Goal: Task Accomplishment & Management: Use online tool/utility

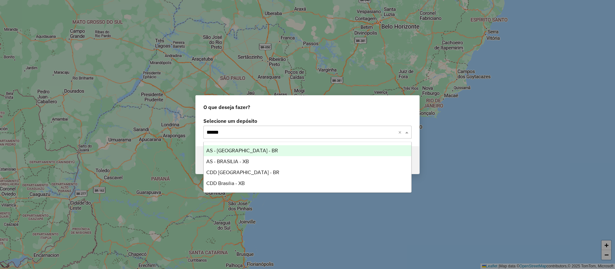
type input "*******"
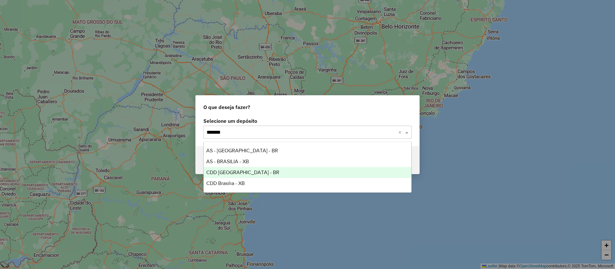
click at [228, 169] on div "CDD [GEOGRAPHIC_DATA] - BR" at bounding box center [308, 172] width 208 height 11
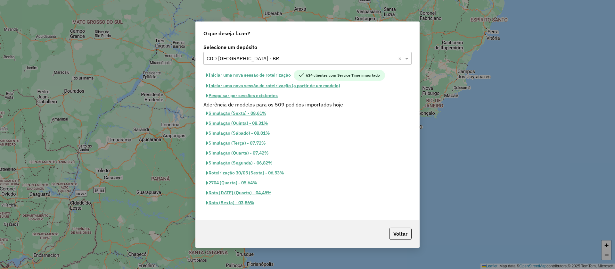
click at [265, 94] on button "Pesquisar por sessões existentes" at bounding box center [241, 96] width 77 height 10
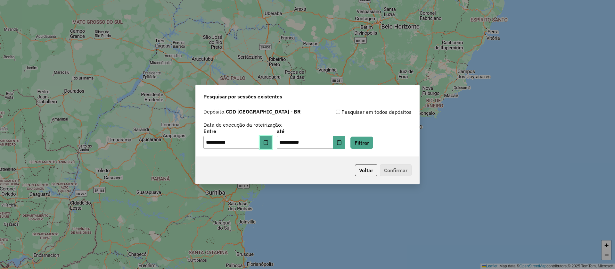
click at [267, 139] on button "Choose Date" at bounding box center [266, 142] width 12 height 13
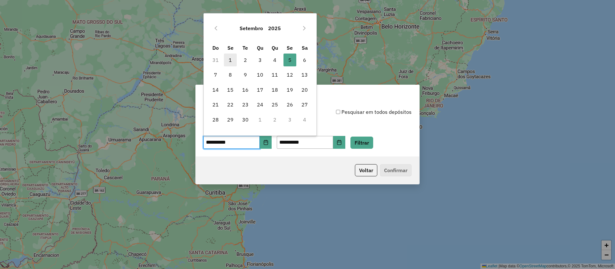
click at [235, 61] on span "1" at bounding box center [230, 59] width 13 height 13
type input "**********"
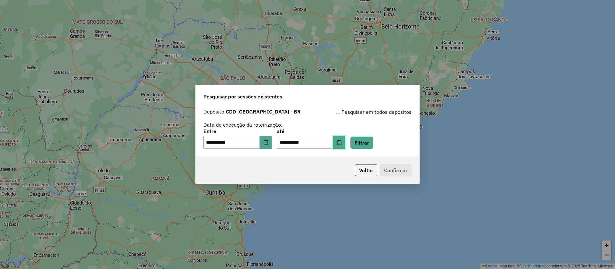
click at [341, 142] on icon "Choose Date" at bounding box center [339, 142] width 4 height 5
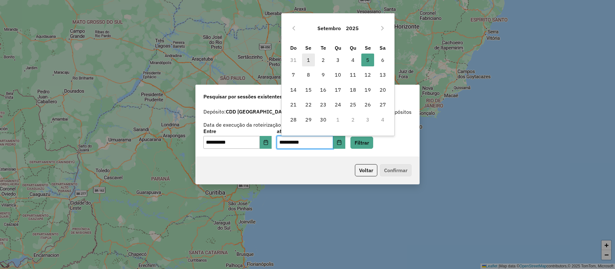
click at [311, 59] on span "1" at bounding box center [308, 59] width 13 height 13
type input "**********"
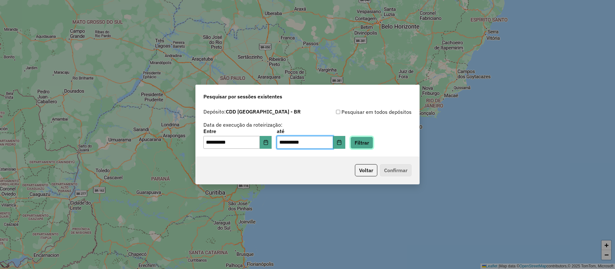
click at [364, 143] on button "Filtrar" at bounding box center [361, 142] width 23 height 12
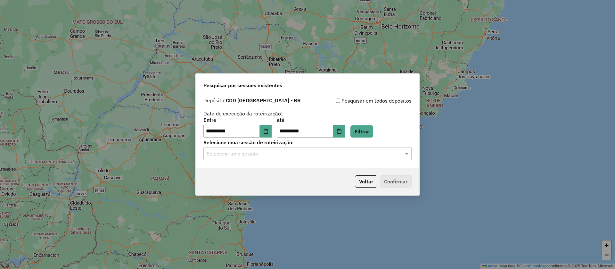
click at [271, 152] on input "text" at bounding box center [301, 154] width 189 height 8
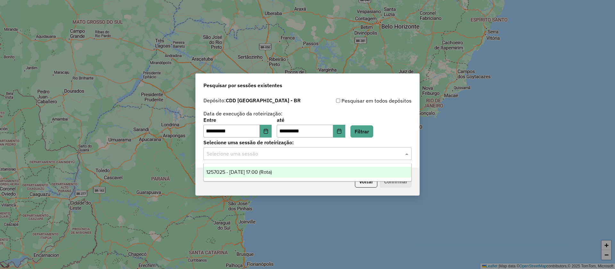
click at [261, 174] on span "1257025 - 01/09/2025 17:00 (Rota)" at bounding box center [239, 171] width 66 height 5
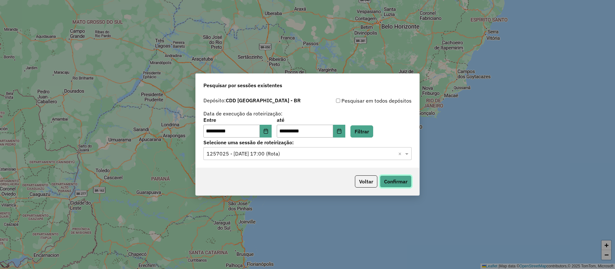
click at [398, 180] on button "Confirmar" at bounding box center [396, 181] width 32 height 12
click at [370, 182] on button "Voltar" at bounding box center [366, 181] width 22 height 12
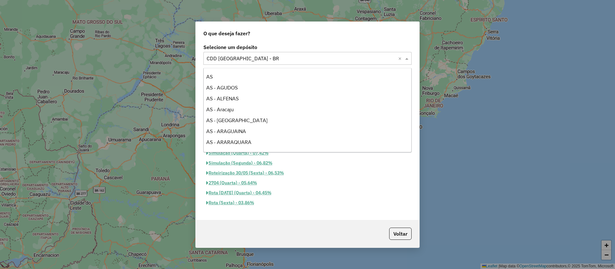
click at [261, 56] on input "text" at bounding box center [301, 59] width 189 height 8
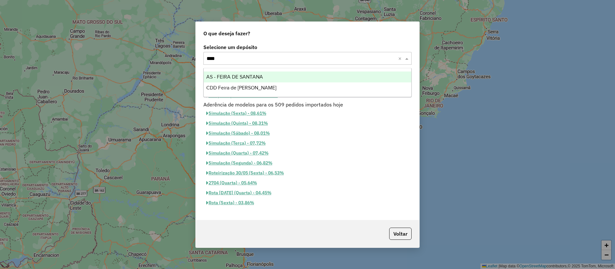
type input "*****"
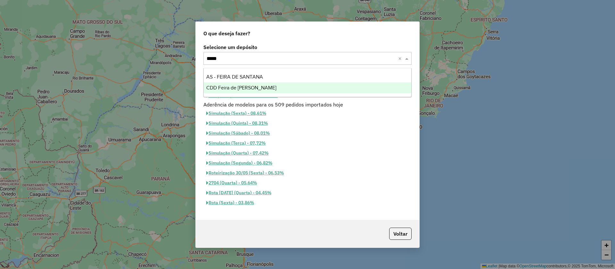
click at [228, 87] on span "CDD Feira de [PERSON_NAME]" at bounding box center [241, 87] width 70 height 5
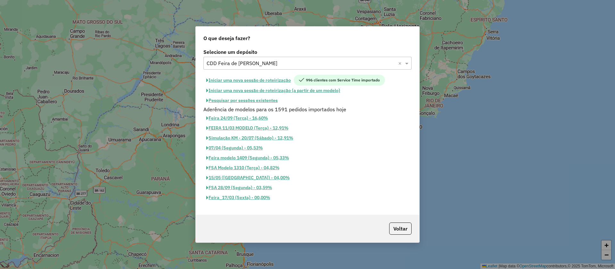
click at [257, 100] on button "Pesquisar por sessões existentes" at bounding box center [241, 100] width 77 height 10
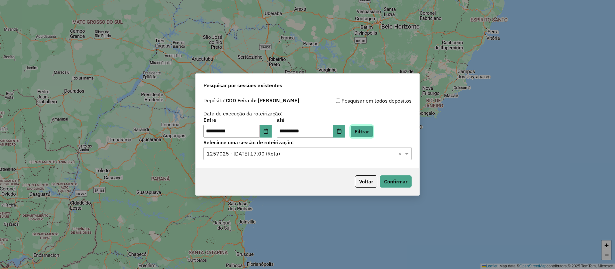
click at [373, 134] on button "Filtrar" at bounding box center [361, 131] width 23 height 12
click at [296, 152] on input "text" at bounding box center [301, 154] width 189 height 8
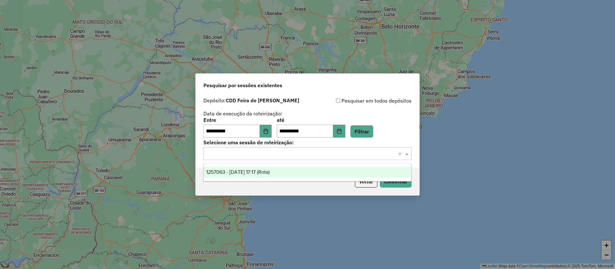
click at [270, 170] on span "1257063 - 01/09/2025 17:17 (Rota)" at bounding box center [237, 171] width 63 height 5
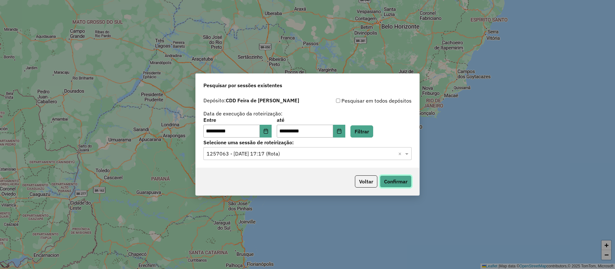
click at [394, 179] on button "Confirmar" at bounding box center [396, 181] width 32 height 12
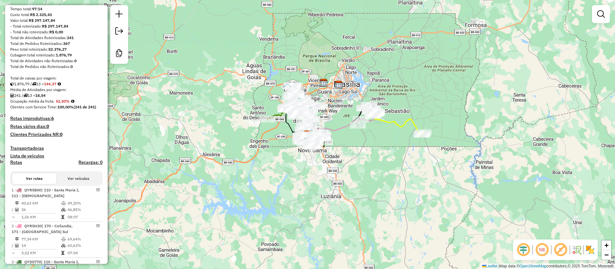
scroll to position [96, 0]
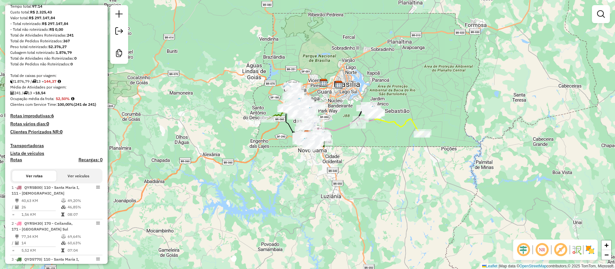
click at [561, 247] on em at bounding box center [560, 249] width 15 height 15
click at [527, 248] on em at bounding box center [523, 249] width 15 height 15
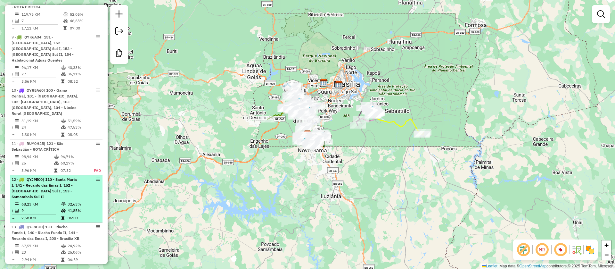
scroll to position [460, 0]
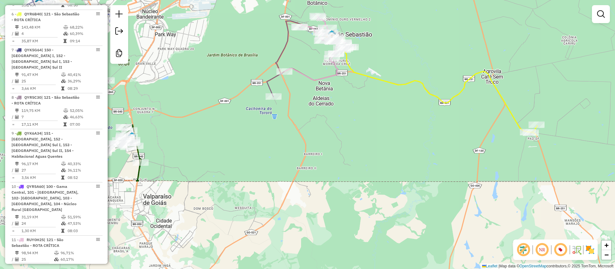
click at [355, 73] on icon at bounding box center [440, 90] width 193 height 90
select select "**********"
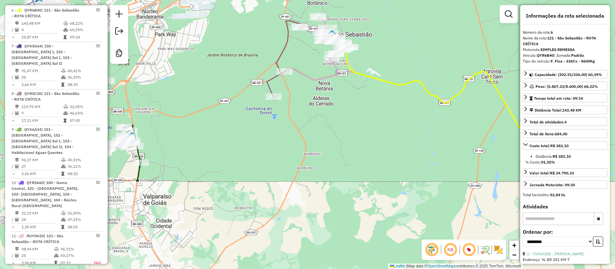
scroll to position [465, 0]
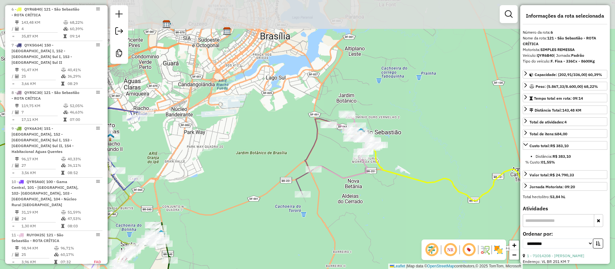
drag, startPoint x: 352, startPoint y: 123, endPoint x: 379, endPoint y: 218, distance: 98.9
click at [380, 219] on div "Janela de atendimento Grade de atendimento Capacidade Transportadoras Veículos …" at bounding box center [307, 134] width 615 height 269
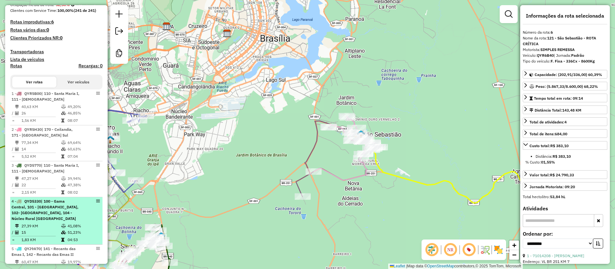
scroll to position [177, 0]
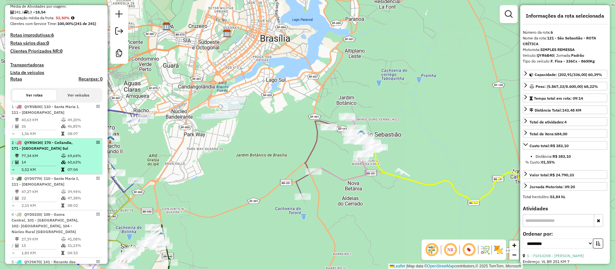
click at [45, 154] on td "77,34 KM" at bounding box center [41, 155] width 40 height 6
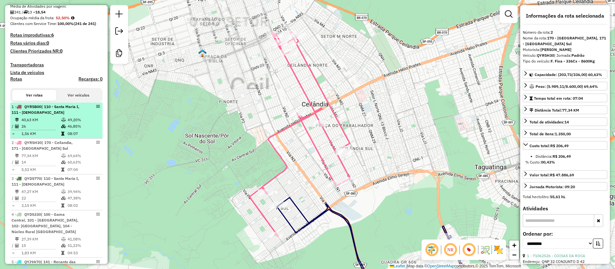
click at [54, 115] on div "1 - QYR5B00 | 110 - Santa Maria I, 111 - Santa Maria II" at bounding box center [46, 110] width 68 height 12
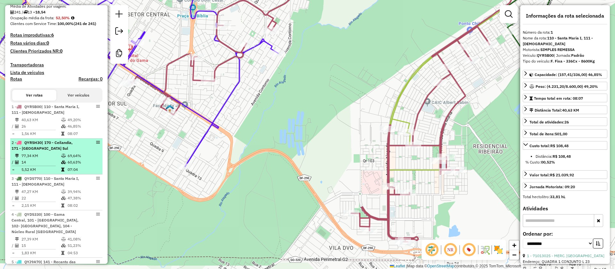
click at [55, 144] on span "| 170 - Ceilandia, 171 - Ceilândia Sul" at bounding box center [42, 145] width 61 height 11
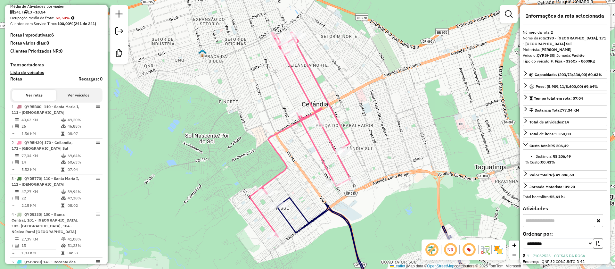
click at [272, 136] on icon at bounding box center [299, 134] width 101 height 205
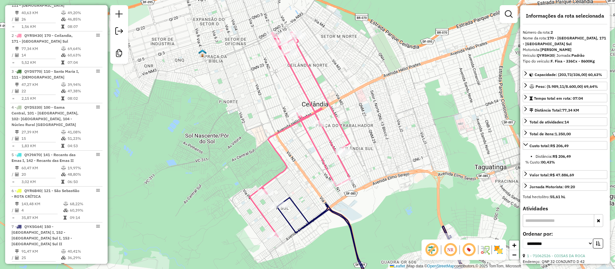
scroll to position [310, 0]
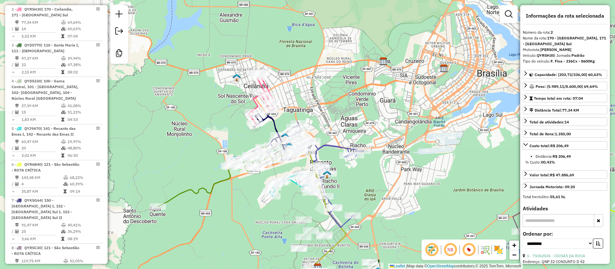
click at [274, 123] on icon at bounding box center [283, 136] width 57 height 47
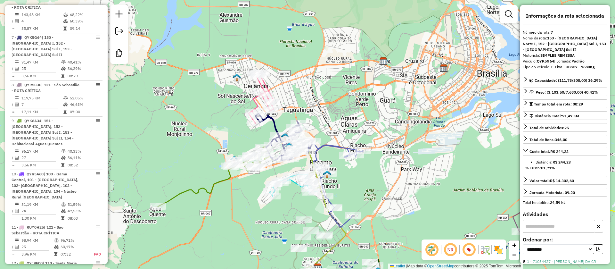
scroll to position [501, 0]
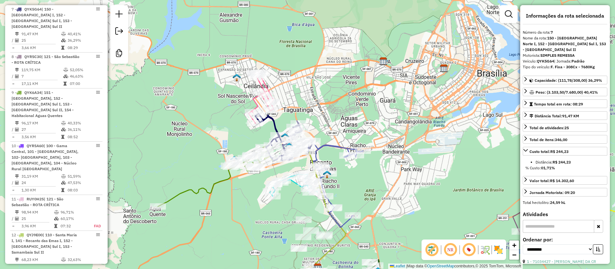
click at [227, 174] on icon at bounding box center [213, 176] width 110 height 60
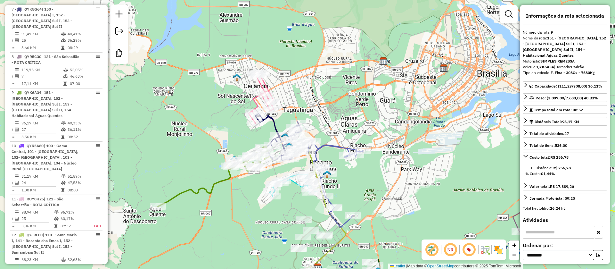
scroll to position [556, 0]
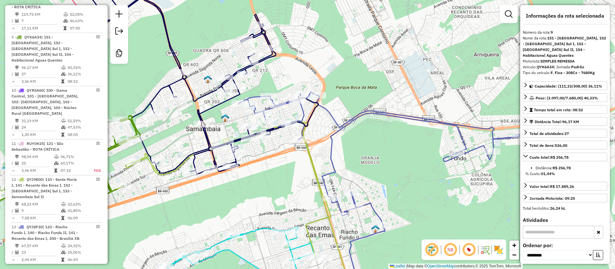
click at [220, 102] on icon at bounding box center [203, 80] width 229 height 188
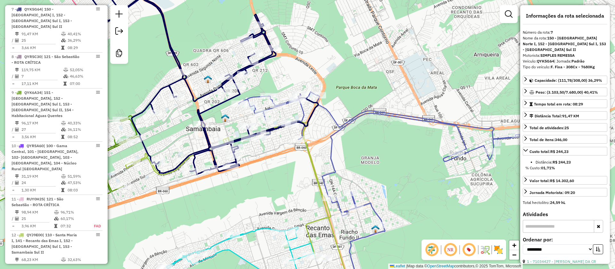
click at [335, 118] on icon at bounding box center [379, 194] width 281 height 204
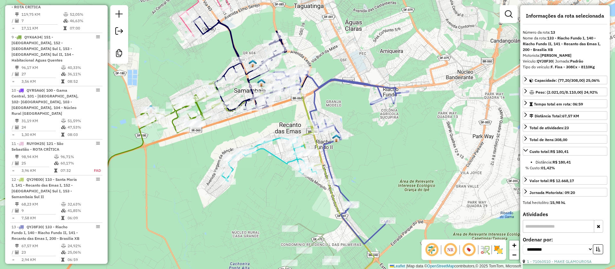
click at [278, 139] on icon at bounding box center [269, 159] width 95 height 44
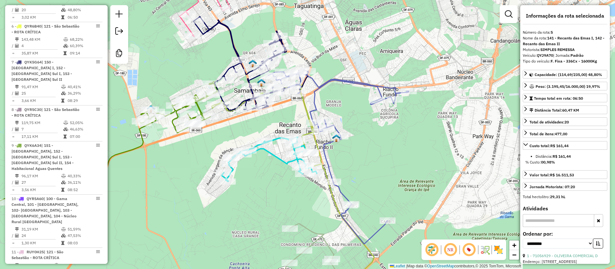
scroll to position [429, 0]
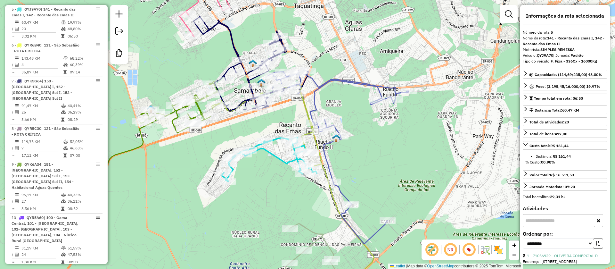
click at [306, 134] on icon at bounding box center [293, 189] width 162 height 211
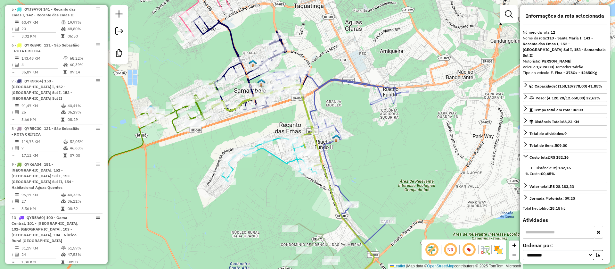
scroll to position [556, 0]
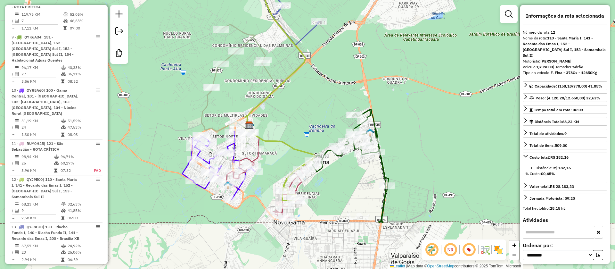
click at [254, 158] on icon at bounding box center [266, 178] width 97 height 80
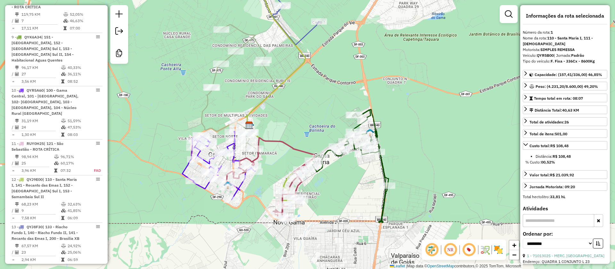
scroll to position [274, 0]
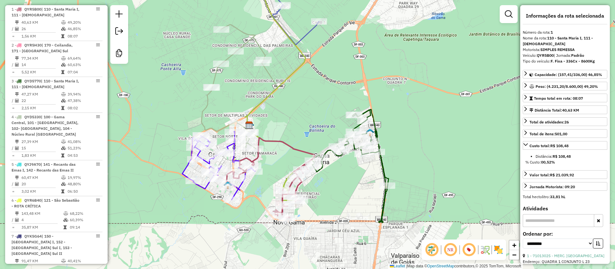
click at [187, 168] on icon at bounding box center [218, 165] width 73 height 68
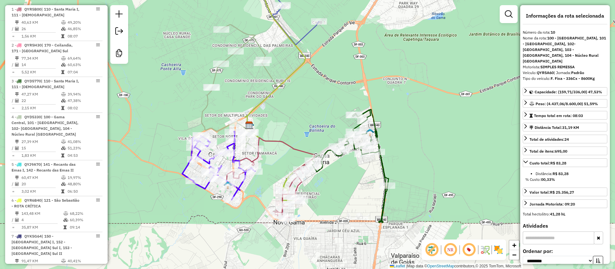
scroll to position [556, 0]
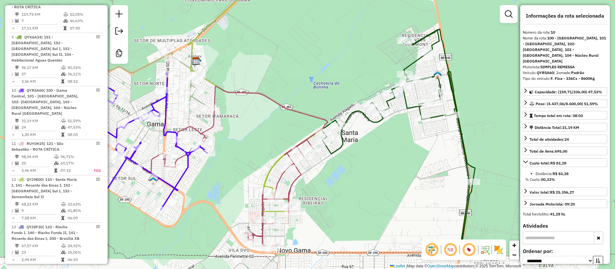
click at [290, 183] on icon at bounding box center [231, 166] width 194 height 161
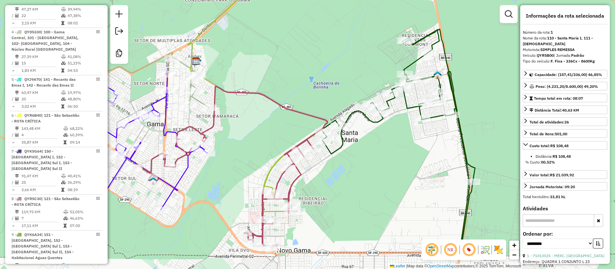
scroll to position [274, 0]
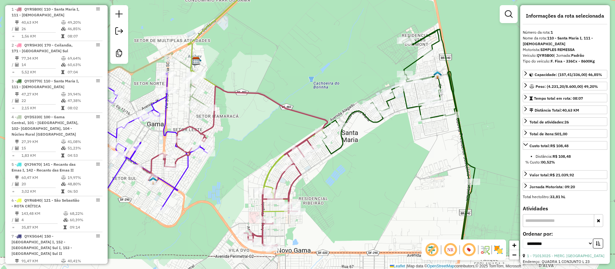
click at [337, 146] on icon at bounding box center [398, 142] width 153 height 226
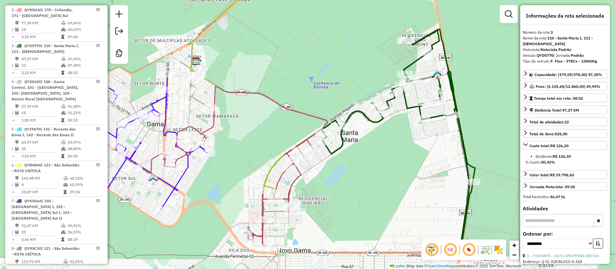
scroll to position [346, 0]
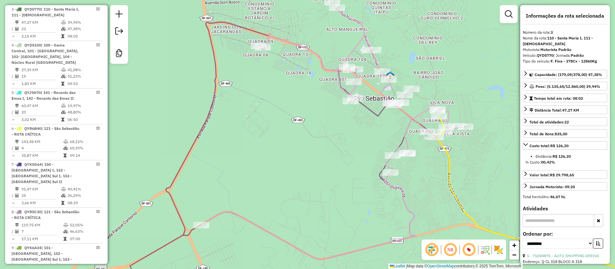
click at [377, 60] on icon at bounding box center [328, 130] width 255 height 257
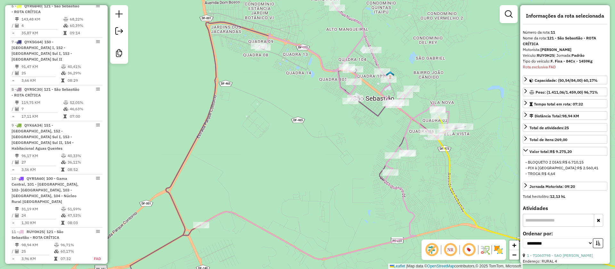
scroll to position [556, 0]
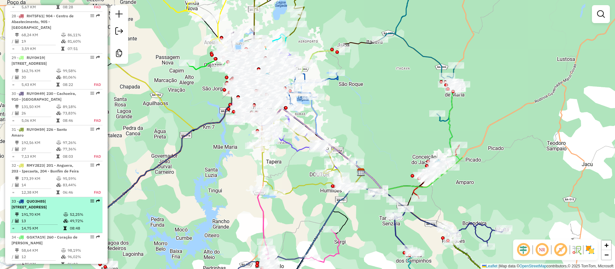
scroll to position [1297, 0]
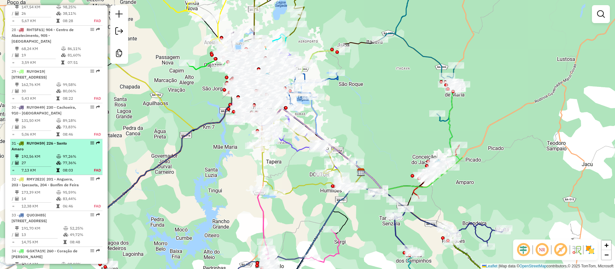
click at [65, 153] on td "97,26%" at bounding box center [74, 156] width 25 height 6
select select "**********"
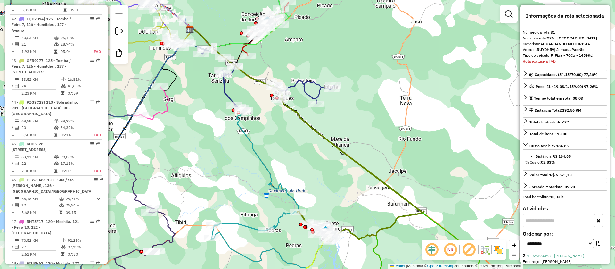
scroll to position [1930, 0]
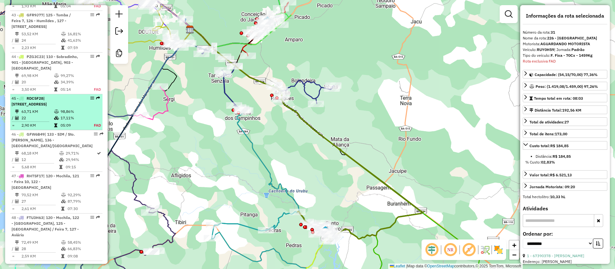
click at [55, 100] on div "45 - RDC5F28 | 110 - Sobradinho, 902 - Centro, 904 - Centro de Abastecimento, 9…" at bounding box center [46, 101] width 68 height 12
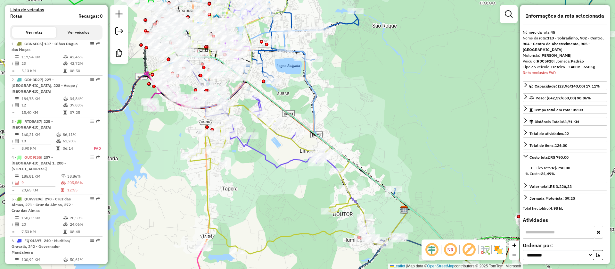
scroll to position [0, 0]
